Goal: Use online tool/utility

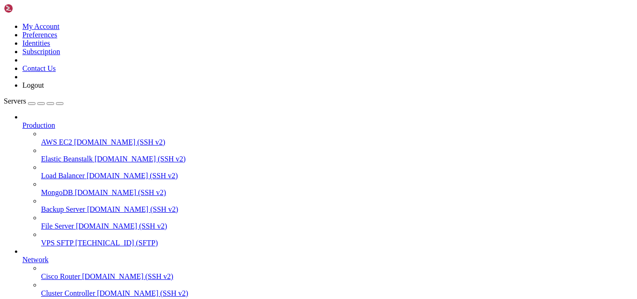
scroll to position [127, 0]
